Goal: Information Seeking & Learning: Learn about a topic

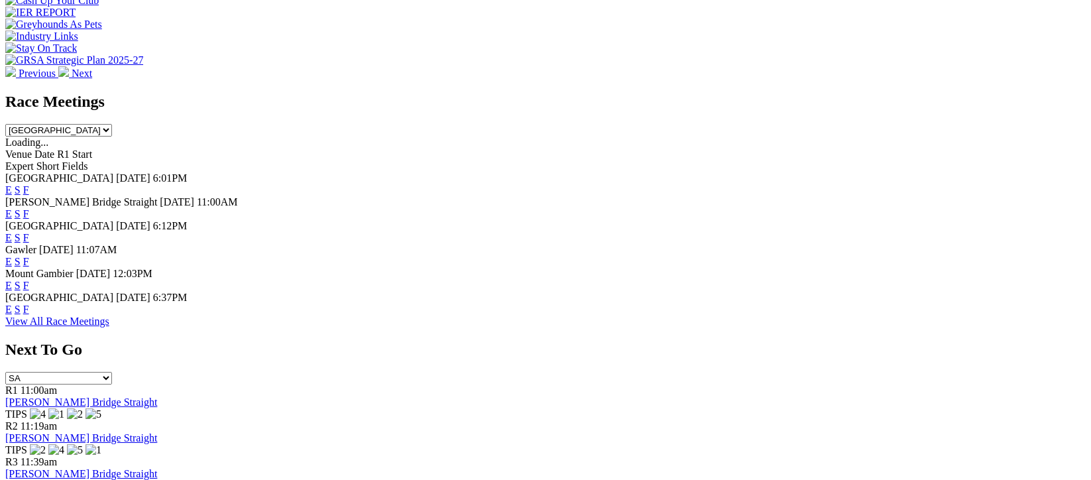
scroll to position [441, 0]
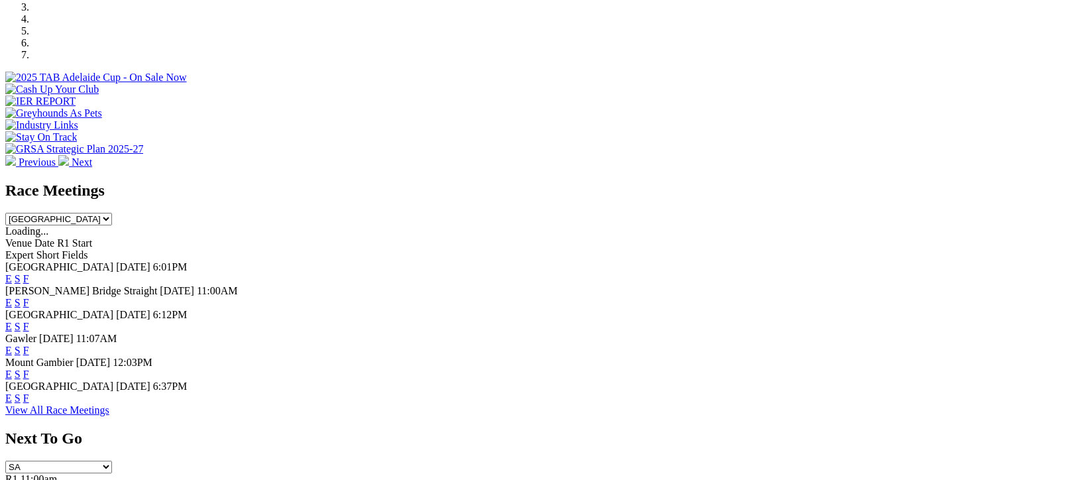
click at [109, 416] on link "View All Race Meetings" at bounding box center [57, 409] width 104 height 11
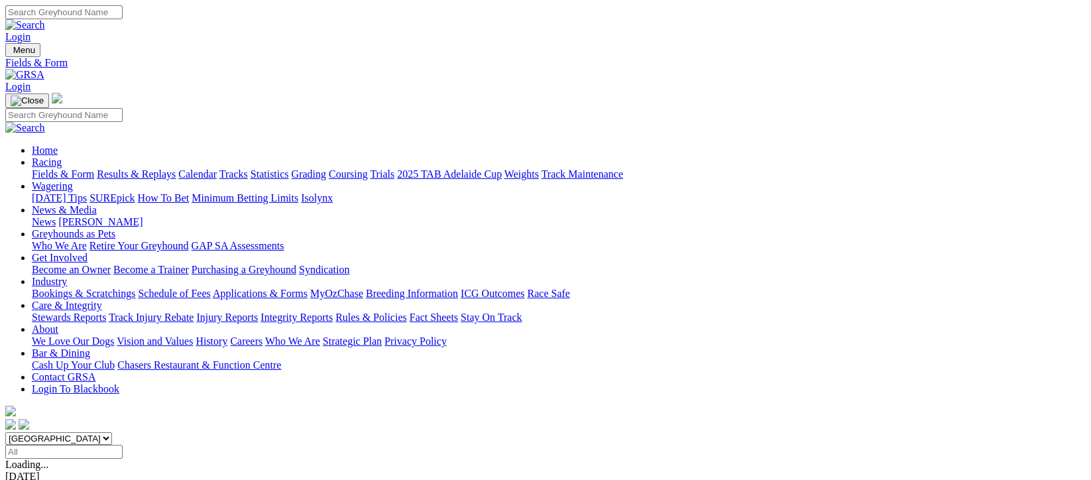
click at [123, 445] on input "Select date" at bounding box center [63, 452] width 117 height 14
type input "Yesterday, 28 Sep 2025"
click at [159, 168] on link "Results & Replays" at bounding box center [136, 173] width 79 height 11
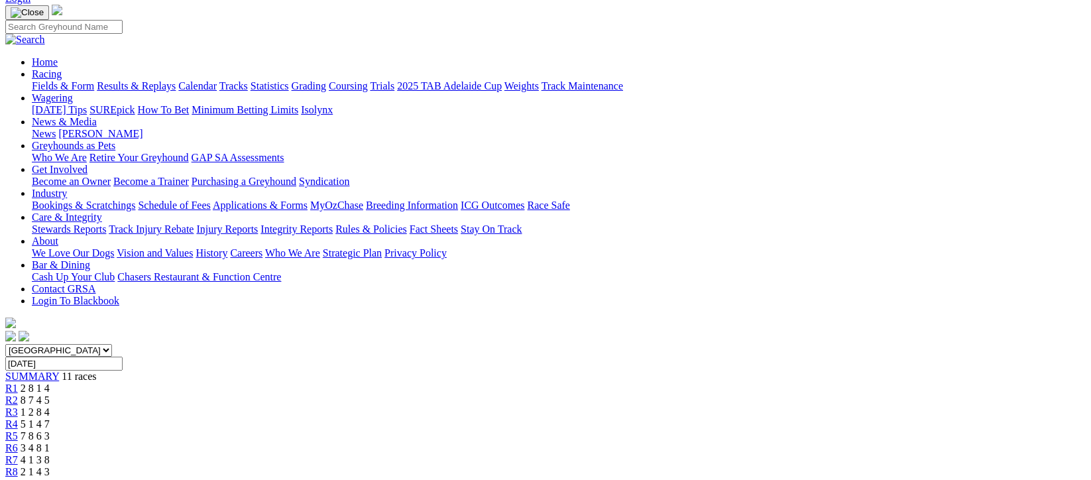
scroll to position [177, 0]
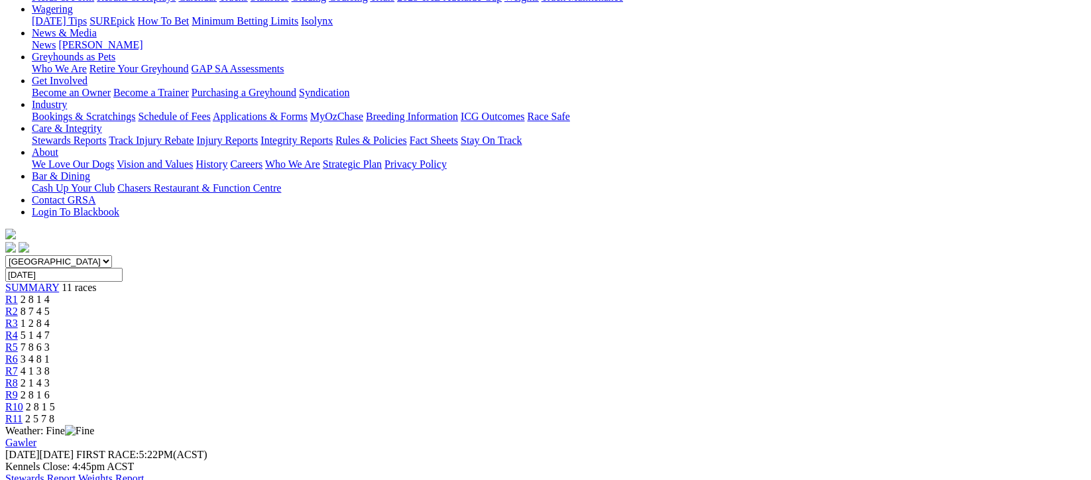
click at [50, 317] on span "1 2 8 4" at bounding box center [35, 322] width 29 height 11
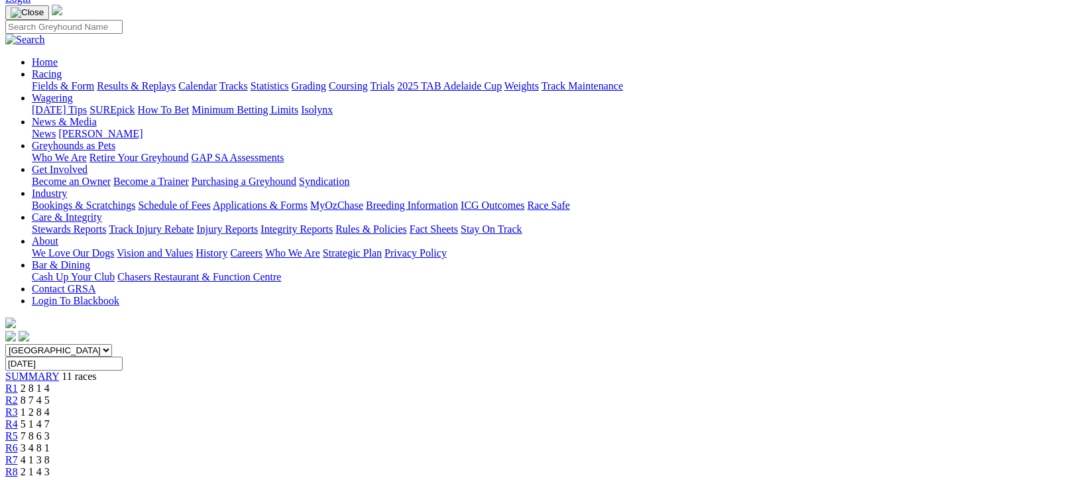
click at [529, 430] on div "R5 7 8 6 3" at bounding box center [545, 436] width 1080 height 12
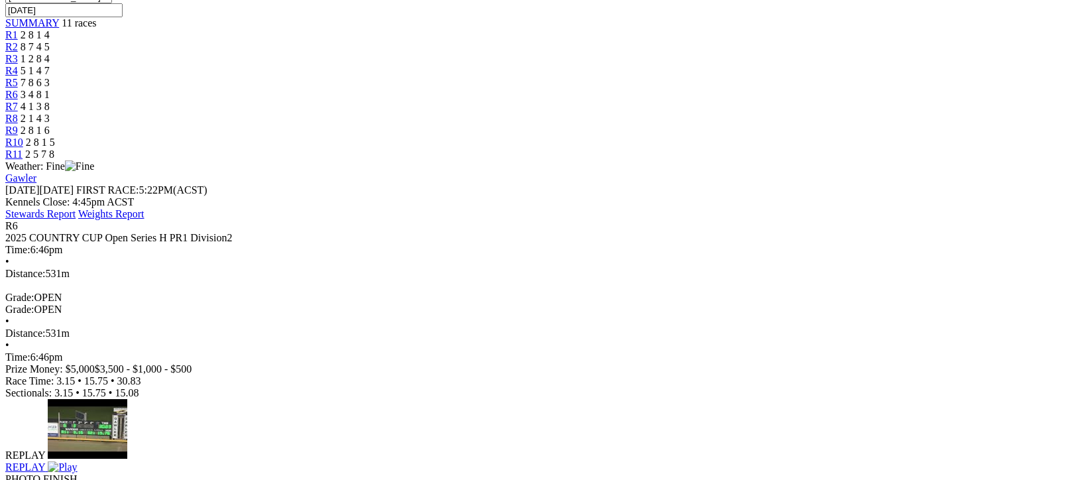
scroll to position [88, 0]
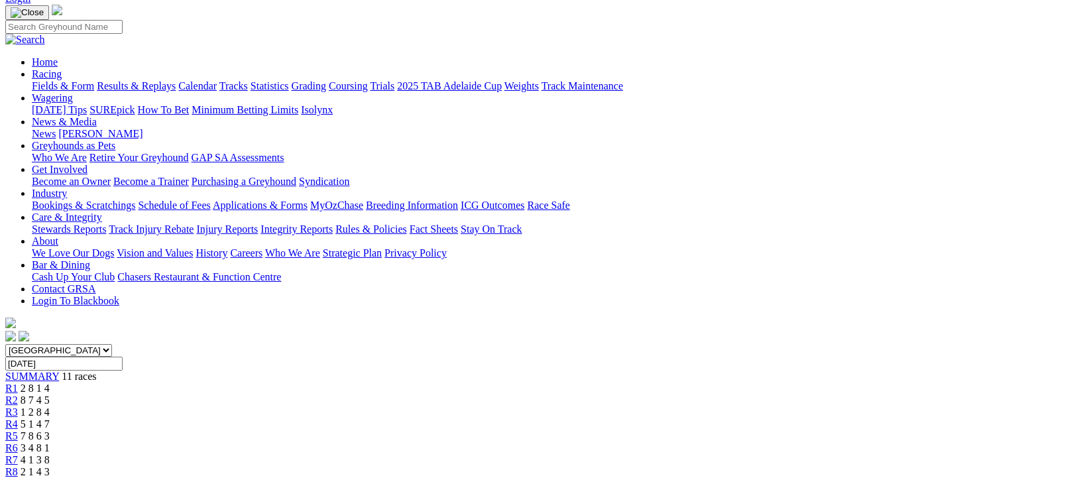
click at [662, 454] on div "R7 4 1 3 8" at bounding box center [545, 460] width 1080 height 12
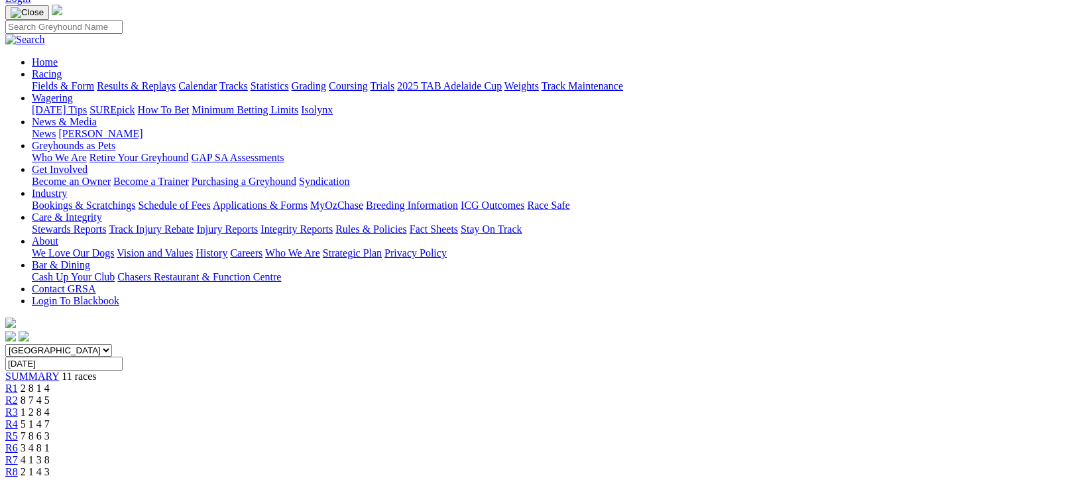
scroll to position [177, 0]
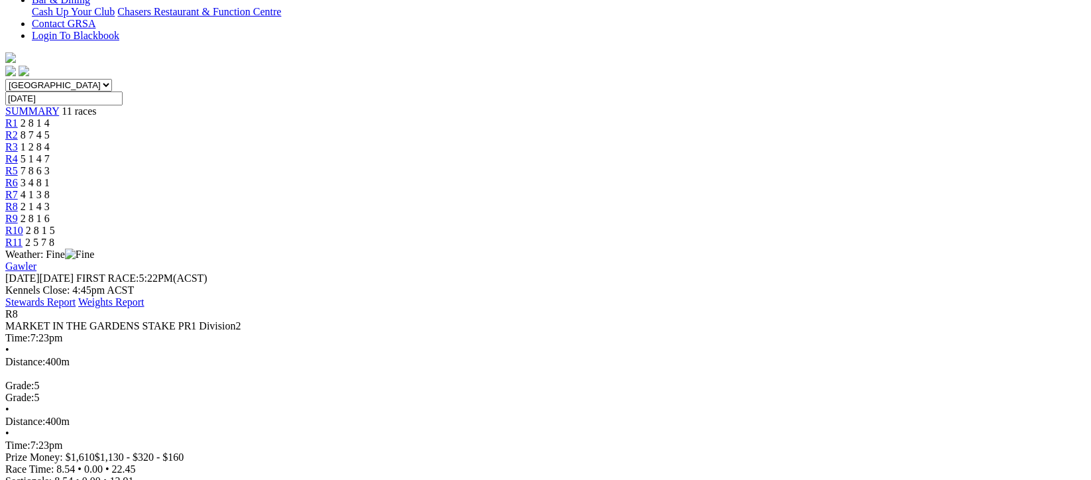
scroll to position [88, 0]
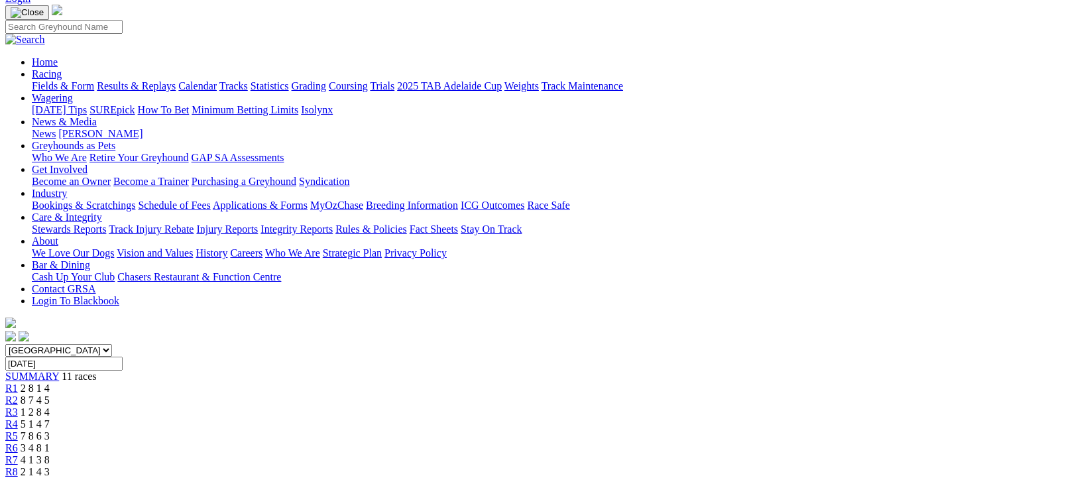
click at [18, 478] on link "R9" at bounding box center [11, 483] width 13 height 11
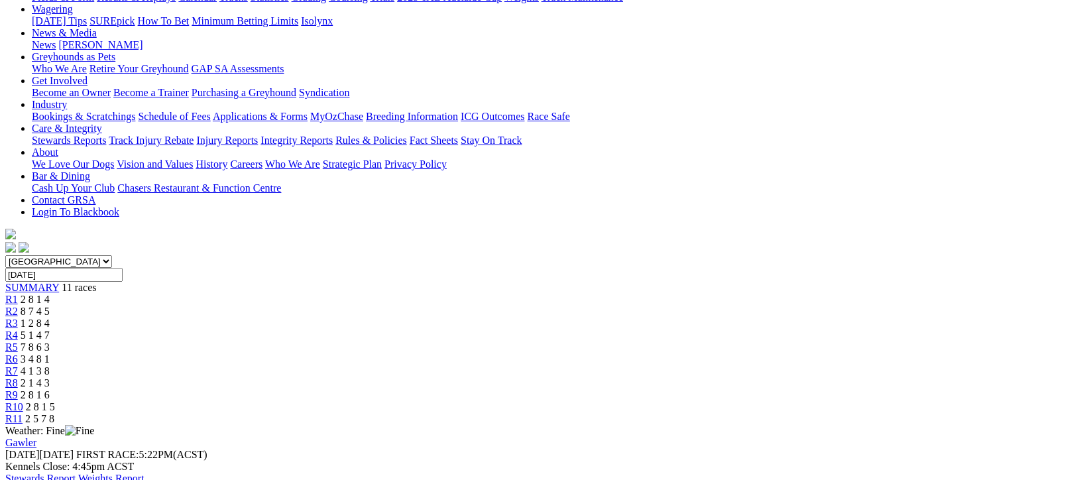
scroll to position [264, 0]
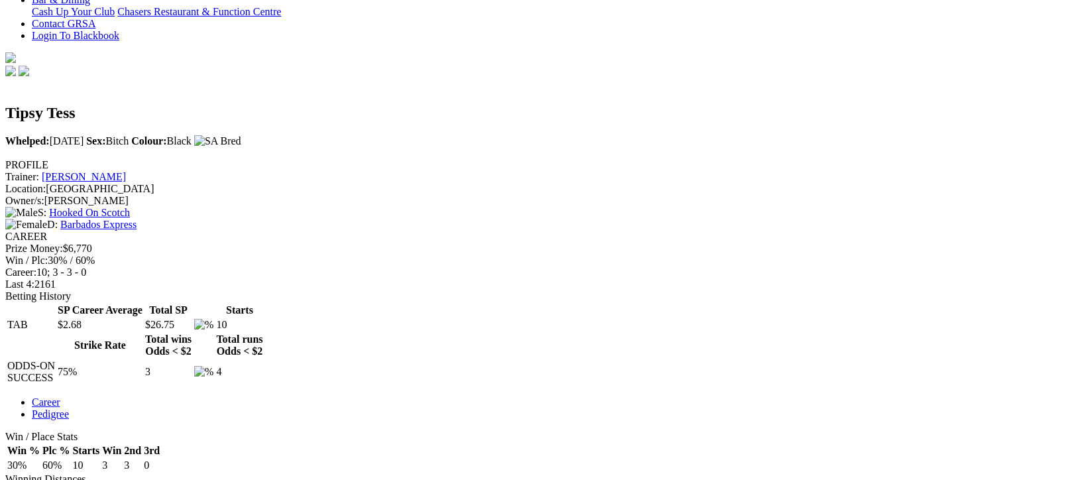
scroll to position [177, 0]
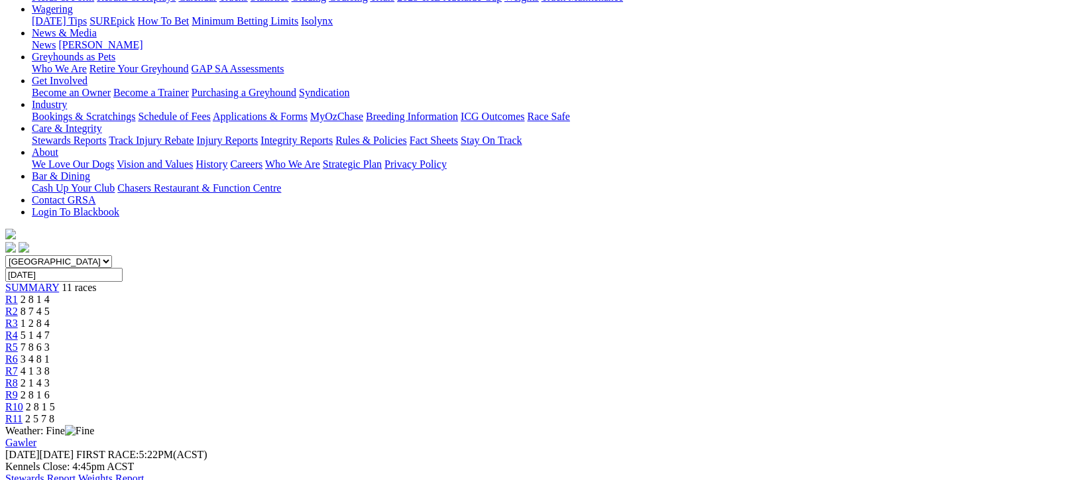
scroll to position [264, 0]
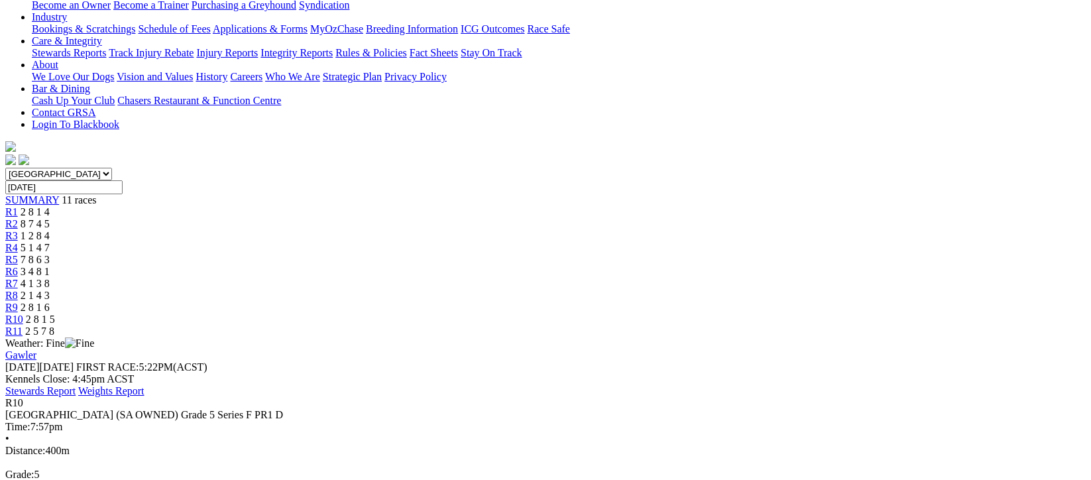
scroll to position [353, 0]
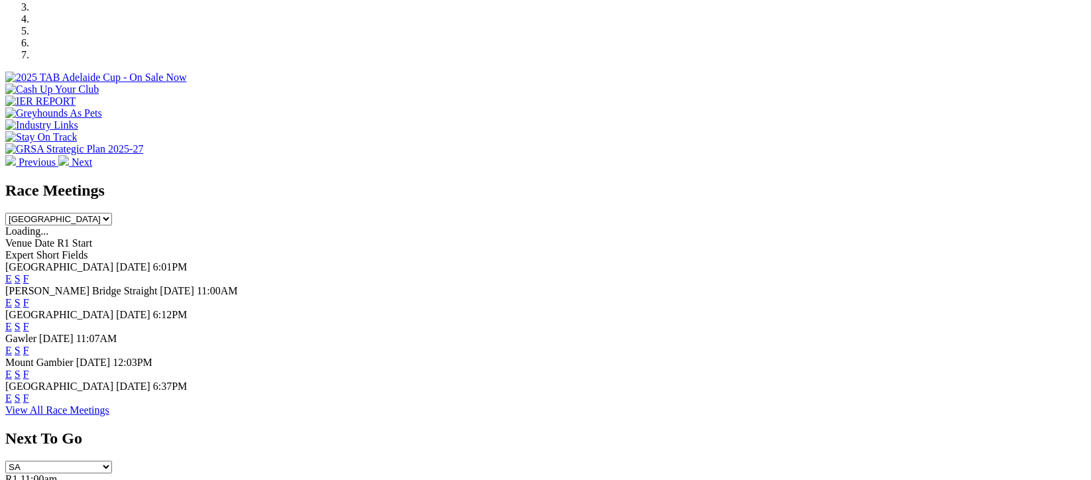
scroll to position [530, 0]
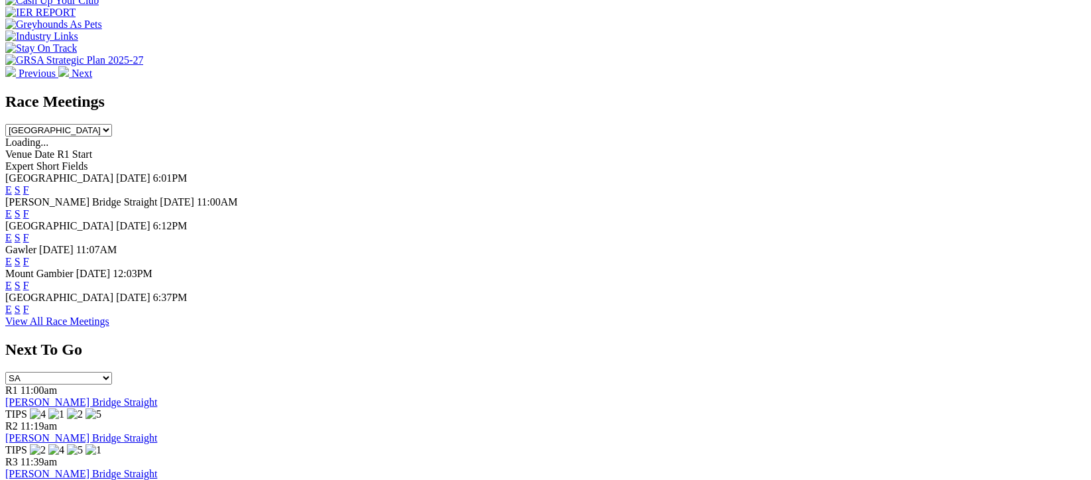
click at [109, 327] on link "View All Race Meetings" at bounding box center [57, 320] width 104 height 11
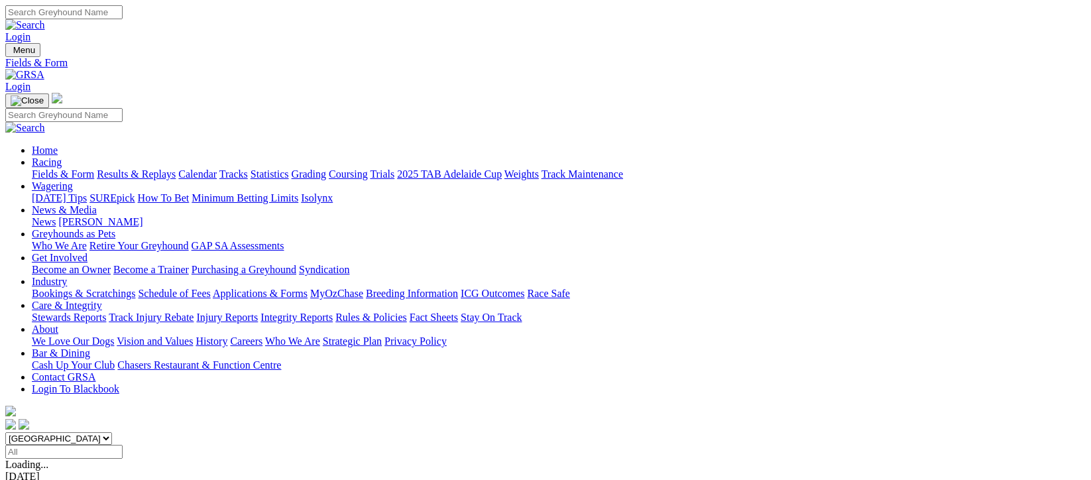
click at [123, 445] on input "Select date" at bounding box center [63, 452] width 117 height 14
type input "Today, 29 Sep 2025"
click at [175, 168] on link "Results & Replays" at bounding box center [136, 173] width 79 height 11
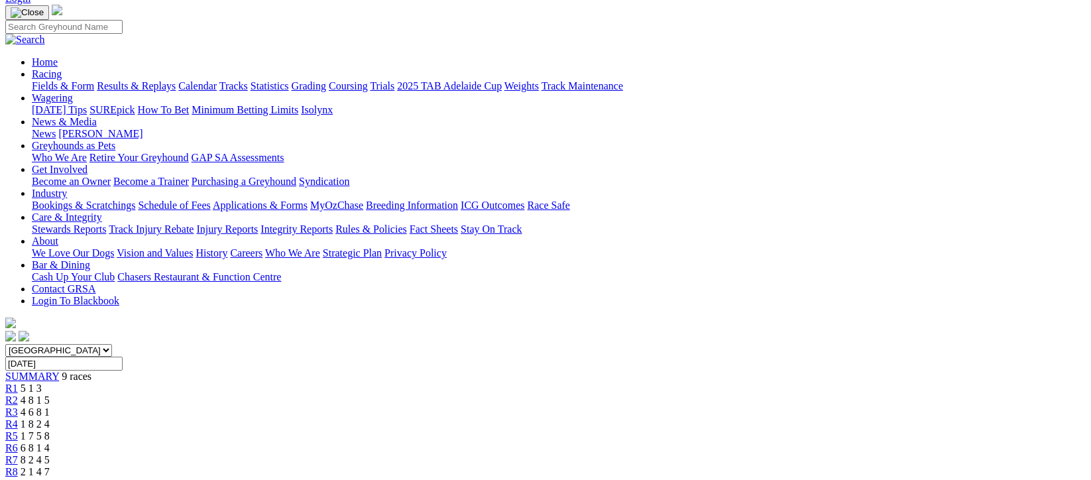
scroll to position [177, 0]
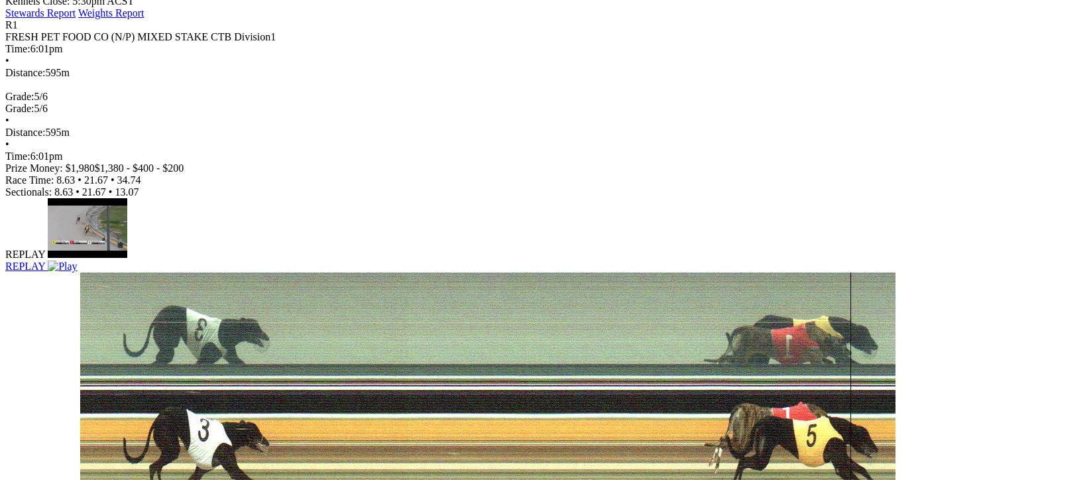
scroll to position [353, 0]
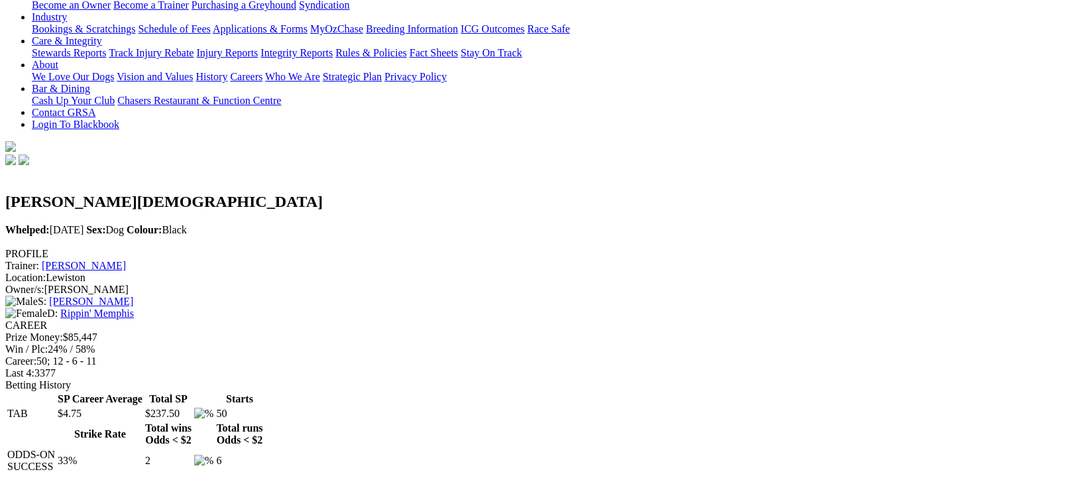
scroll to position [88, 0]
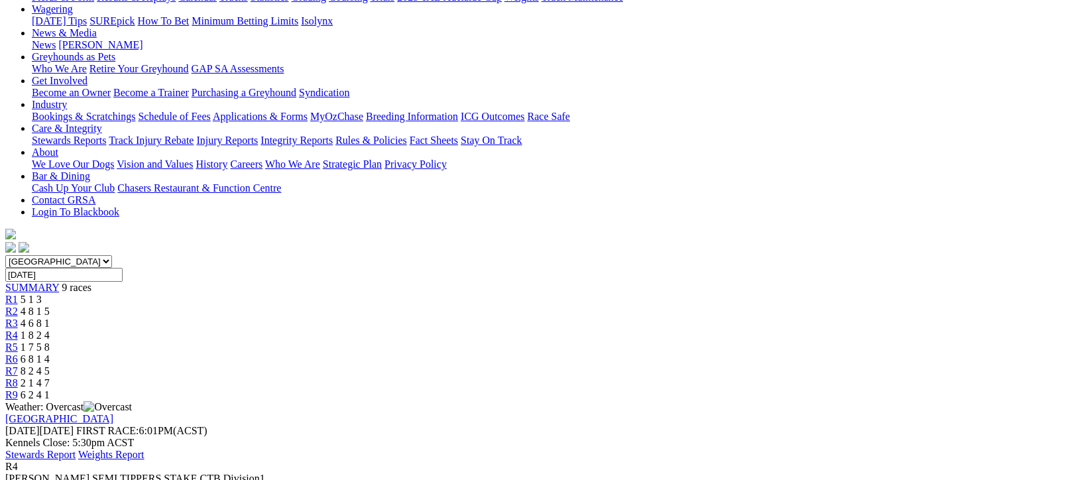
scroll to position [264, 0]
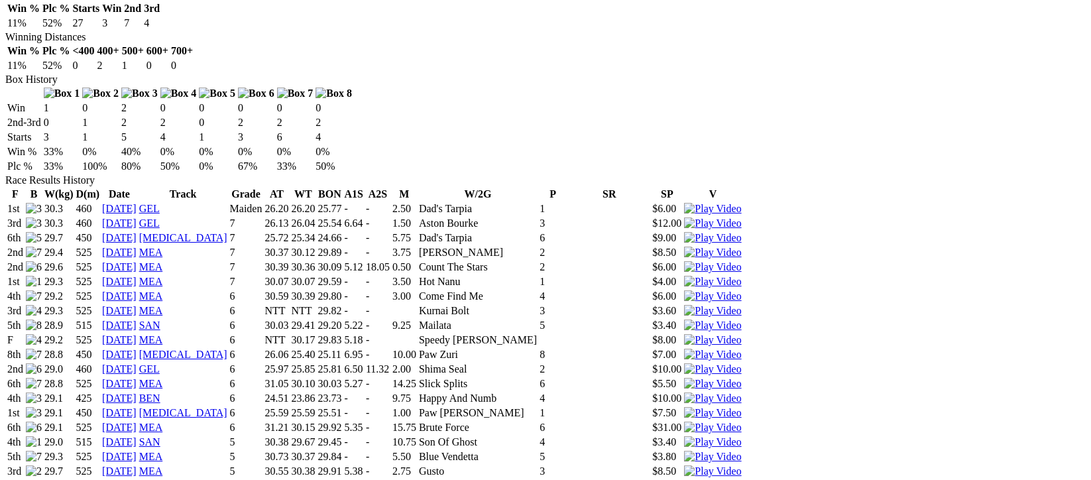
scroll to position [883, 0]
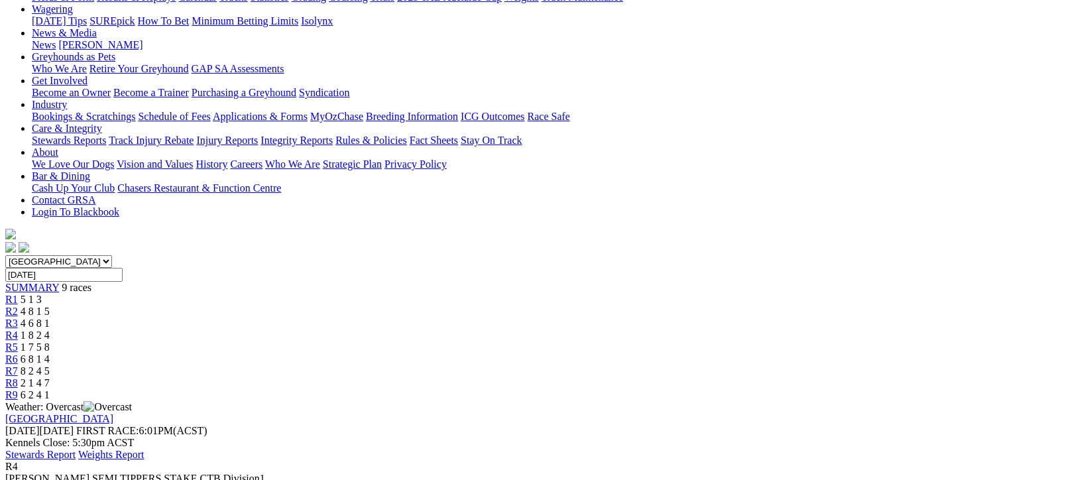
scroll to position [264, 0]
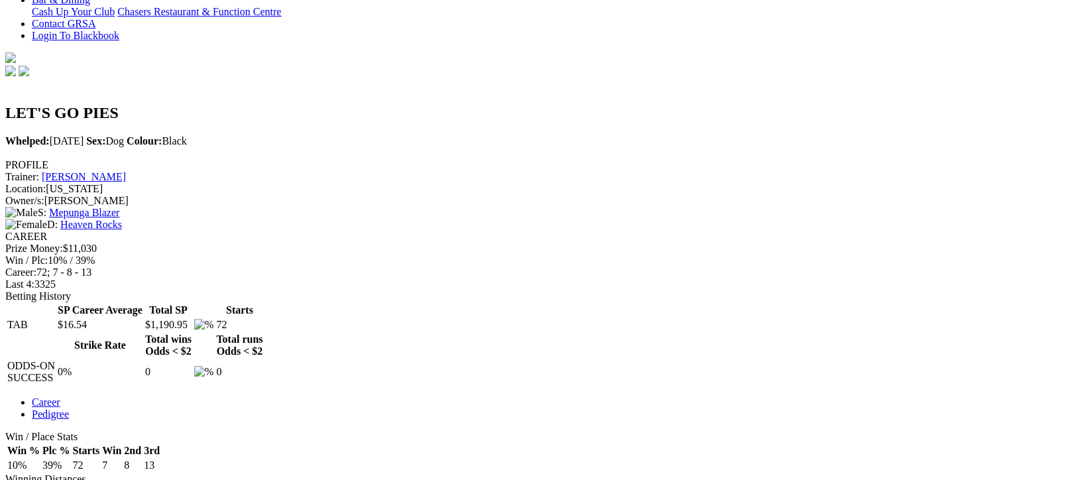
scroll to position [88, 0]
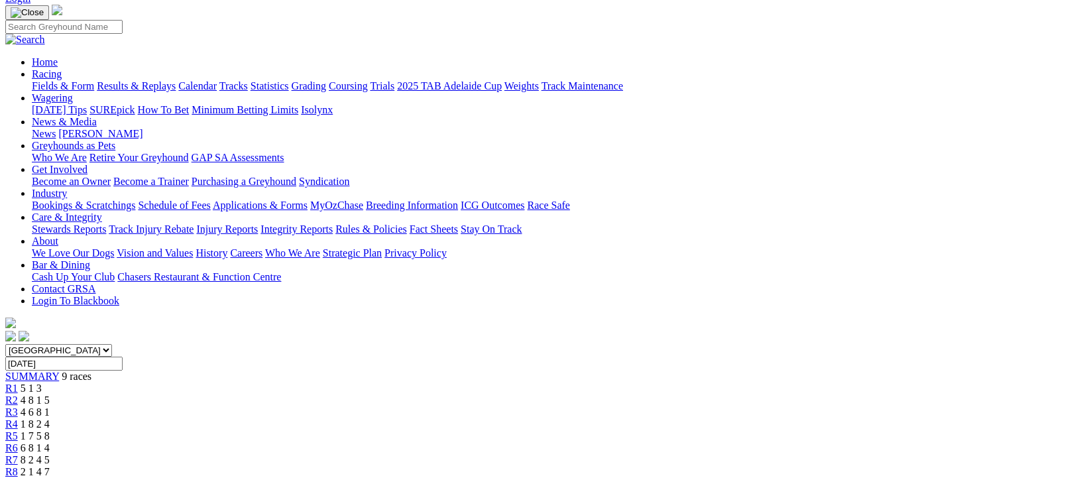
scroll to position [177, 0]
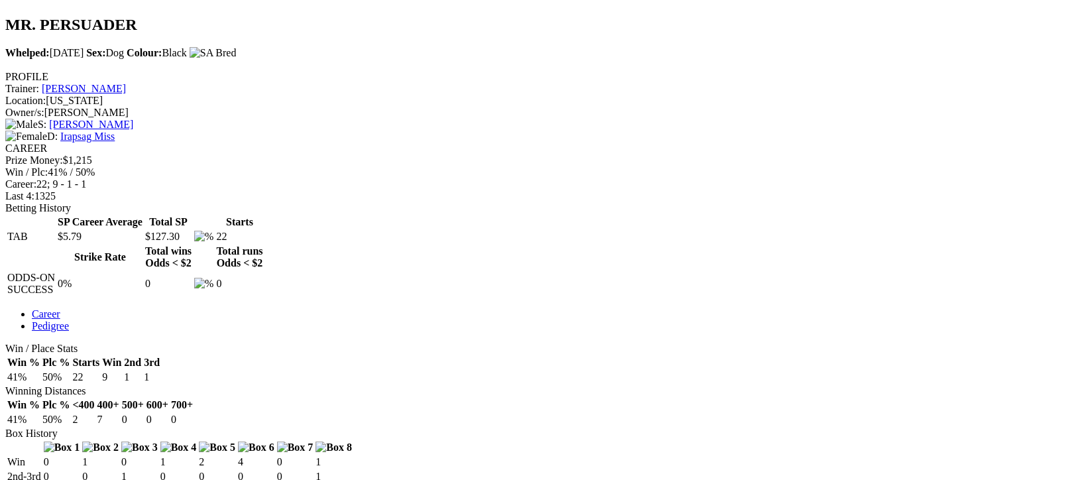
scroll to position [88, 0]
